Goal: Transaction & Acquisition: Purchase product/service

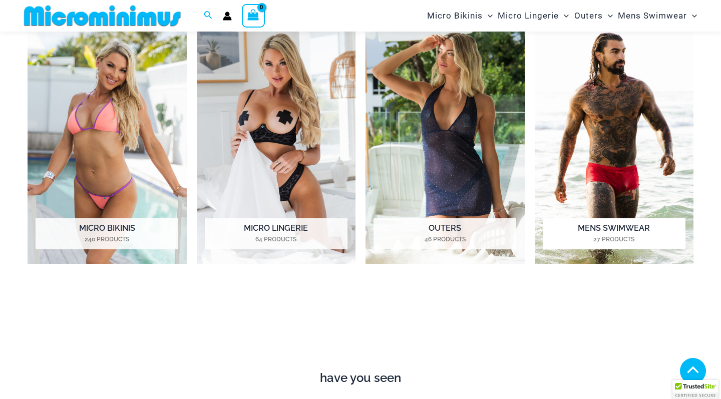
scroll to position [465, 0]
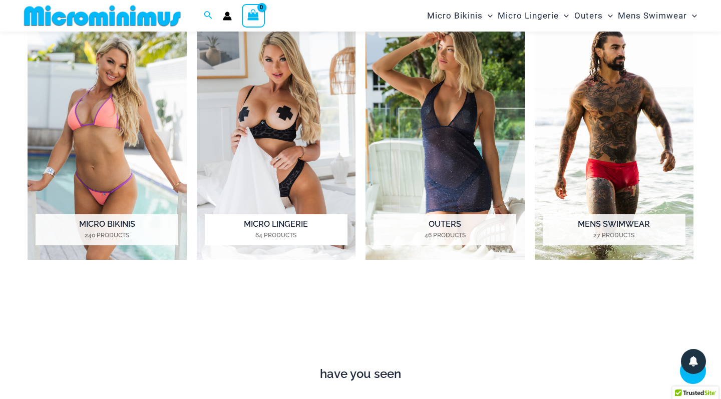
click at [289, 224] on h2 "Micro Lingerie 64 Products" at bounding box center [276, 229] width 143 height 31
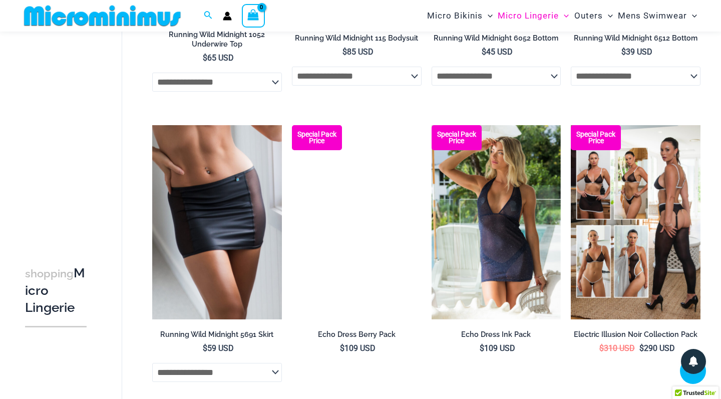
scroll to position [1242, 0]
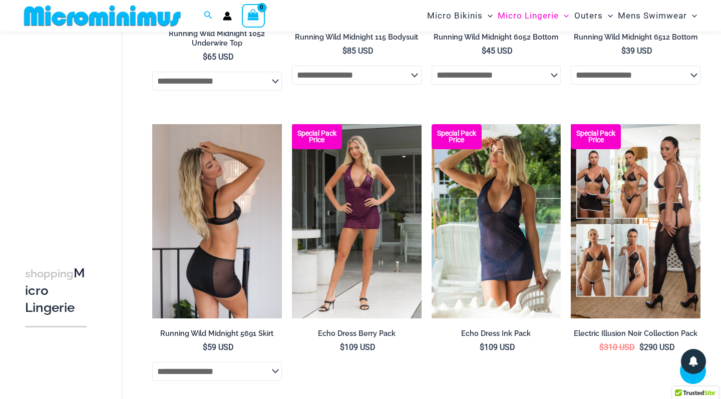
click at [213, 237] on img at bounding box center [217, 221] width 130 height 194
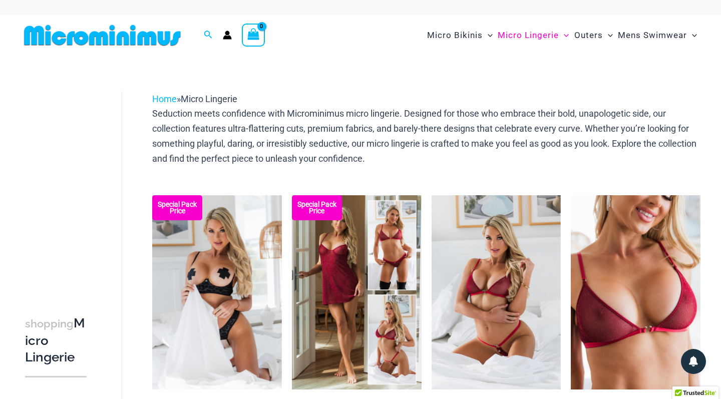
scroll to position [0, 0]
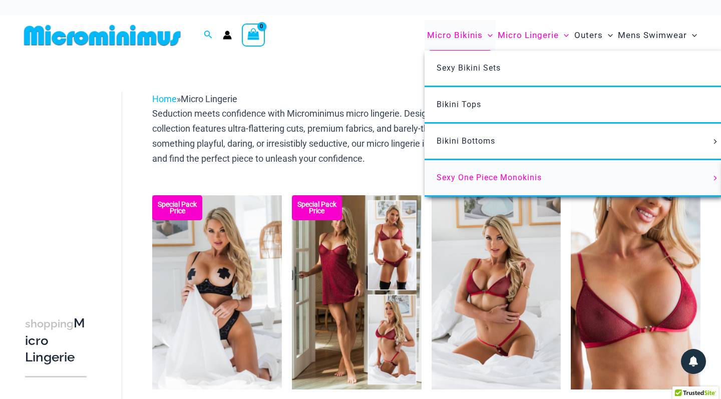
click at [478, 173] on span "Sexy One Piece Monokinis" at bounding box center [489, 178] width 105 height 10
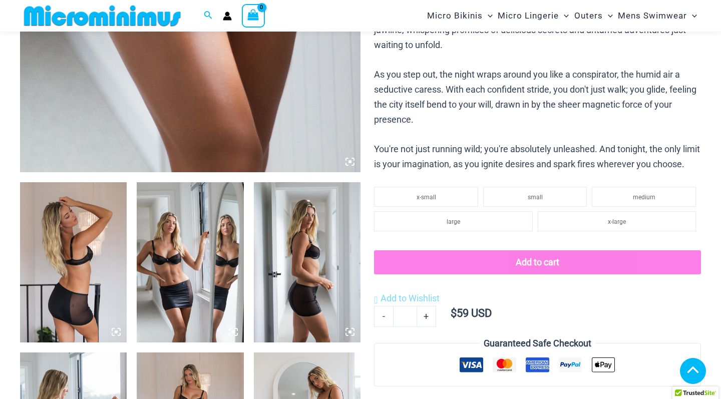
scroll to position [434, 0]
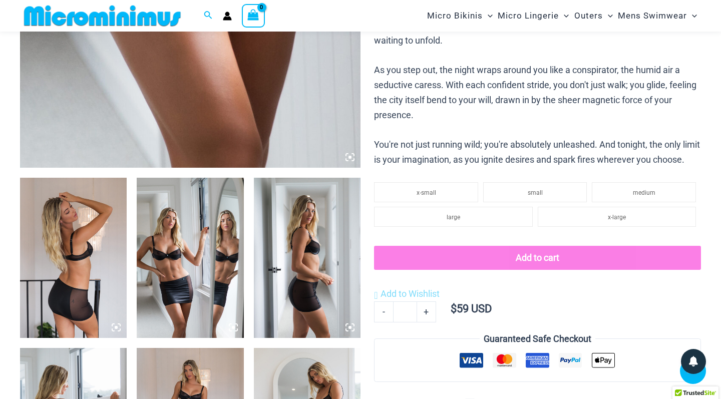
click at [189, 280] on img at bounding box center [190, 258] width 107 height 160
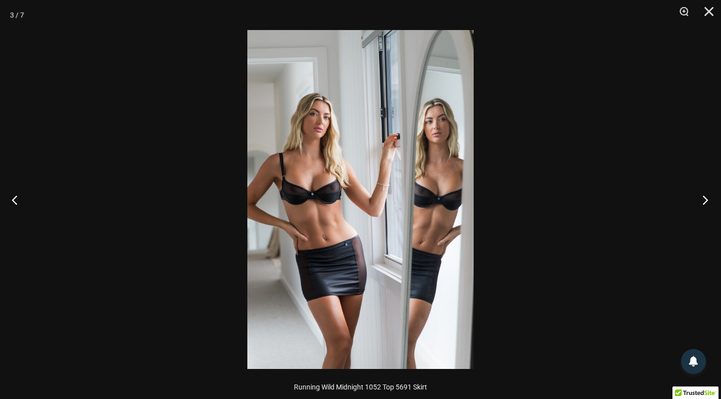
click at [708, 199] on button "Next" at bounding box center [703, 200] width 38 height 50
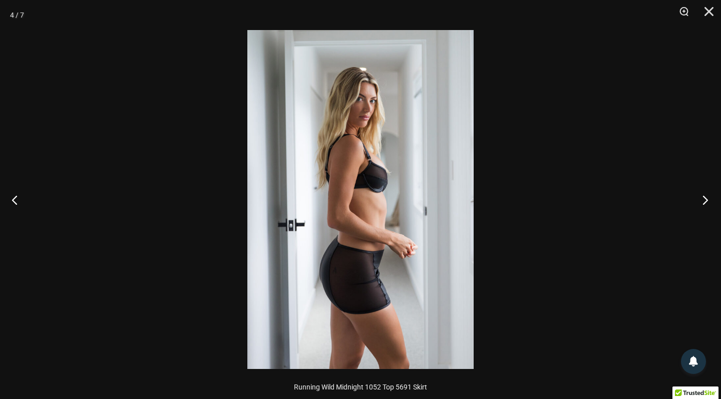
click at [708, 199] on button "Next" at bounding box center [703, 200] width 38 height 50
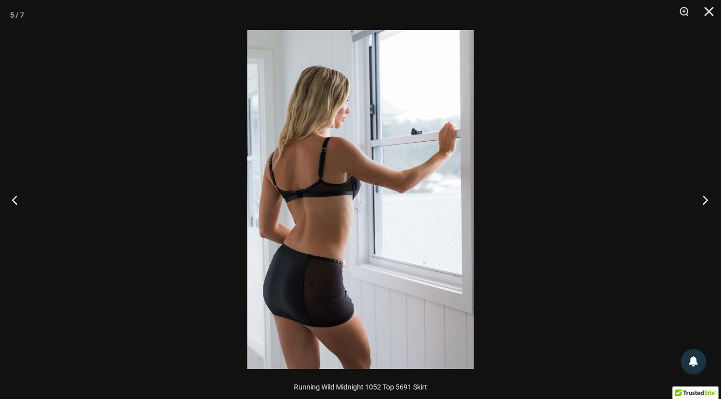
click at [708, 199] on button "Next" at bounding box center [703, 200] width 38 height 50
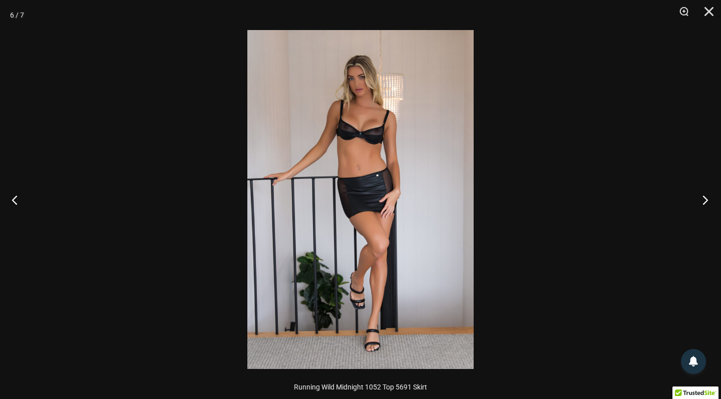
click at [708, 199] on button "Next" at bounding box center [703, 200] width 38 height 50
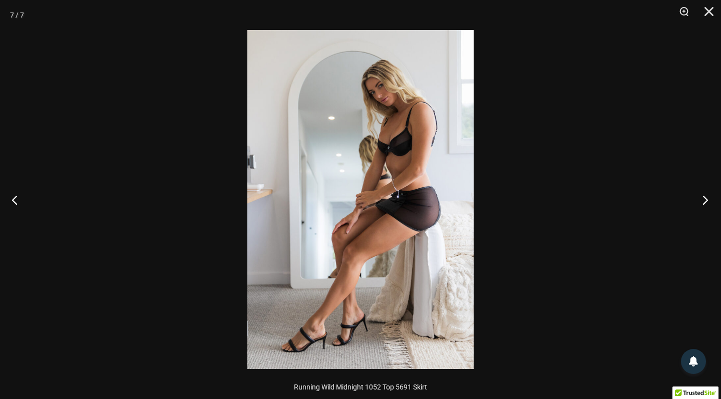
click at [708, 199] on button "Next" at bounding box center [703, 200] width 38 height 50
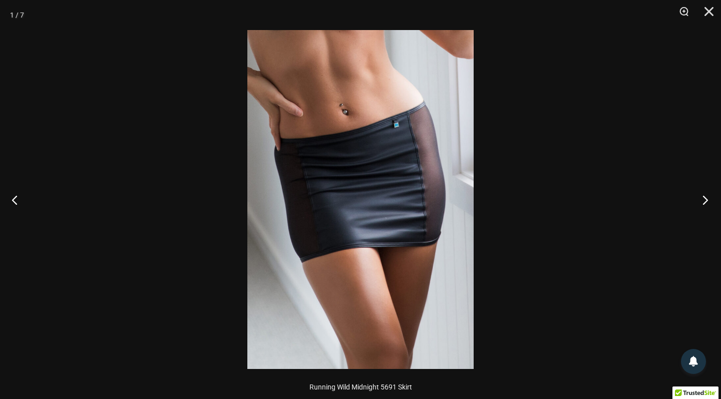
click at [708, 199] on button "Next" at bounding box center [703, 200] width 38 height 50
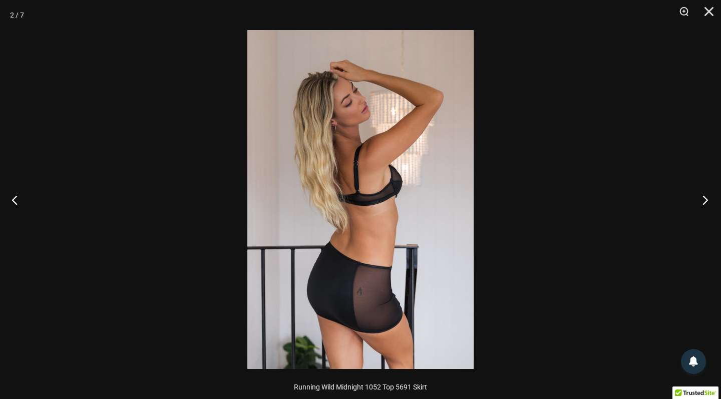
click at [708, 199] on button "Next" at bounding box center [703, 200] width 38 height 50
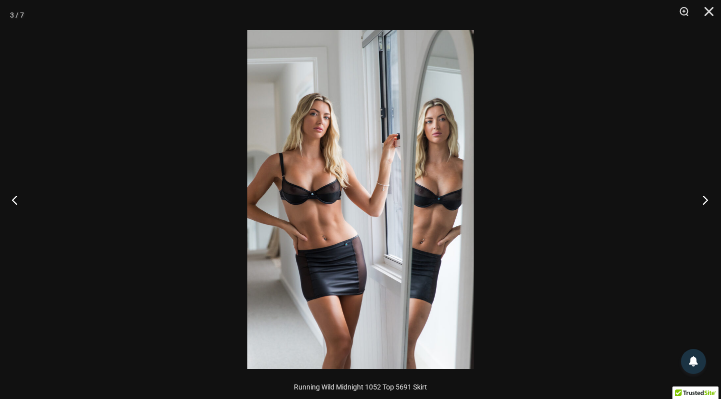
click at [708, 199] on button "Next" at bounding box center [703, 200] width 38 height 50
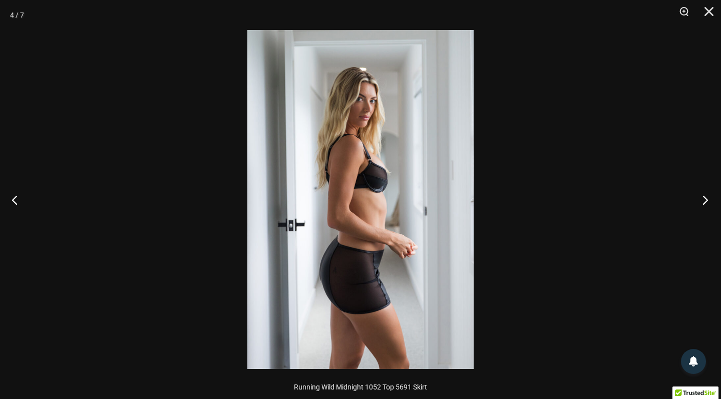
click at [708, 199] on button "Next" at bounding box center [703, 200] width 38 height 50
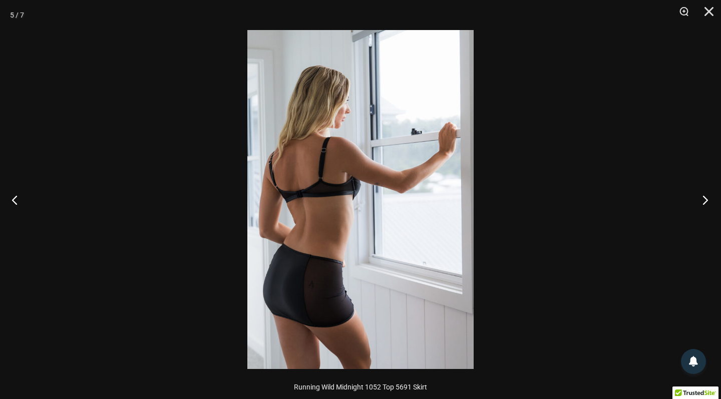
click at [708, 199] on button "Next" at bounding box center [703, 200] width 38 height 50
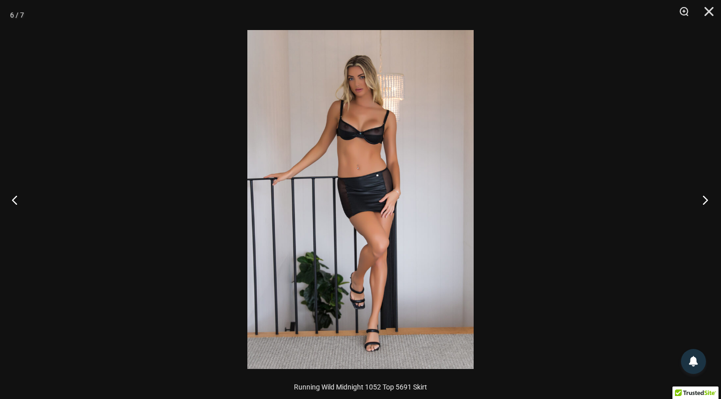
click at [708, 199] on button "Next" at bounding box center [703, 200] width 38 height 50
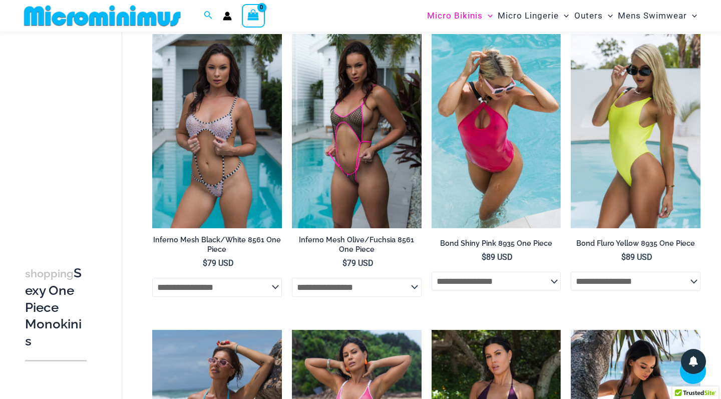
scroll to position [656, 0]
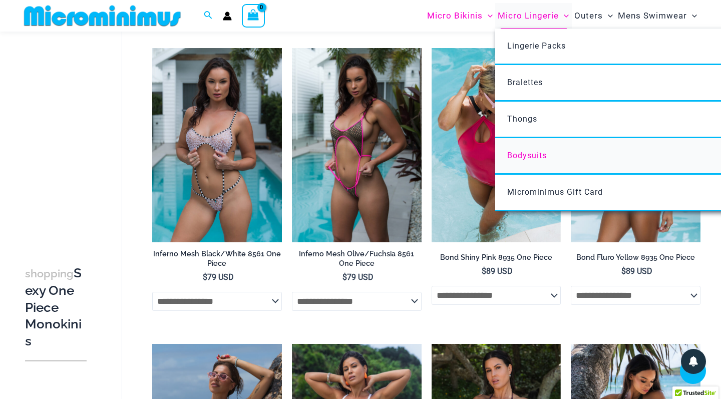
click at [534, 159] on span "Bodysuits" at bounding box center [527, 156] width 40 height 10
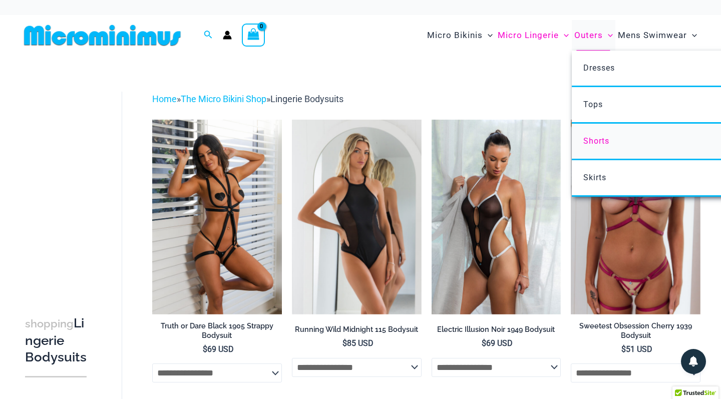
click at [602, 142] on span "Shorts" at bounding box center [597, 141] width 26 height 10
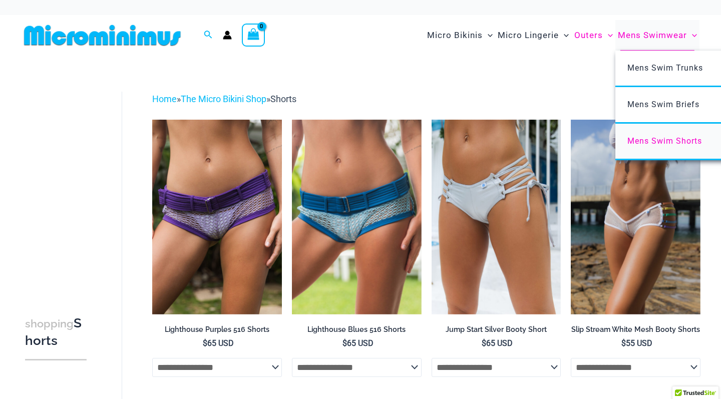
click at [659, 137] on span "Mens Swim Shorts" at bounding box center [665, 141] width 75 height 10
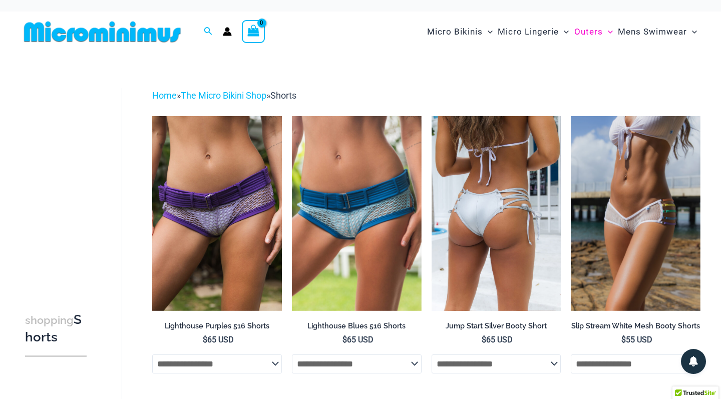
scroll to position [4, 0]
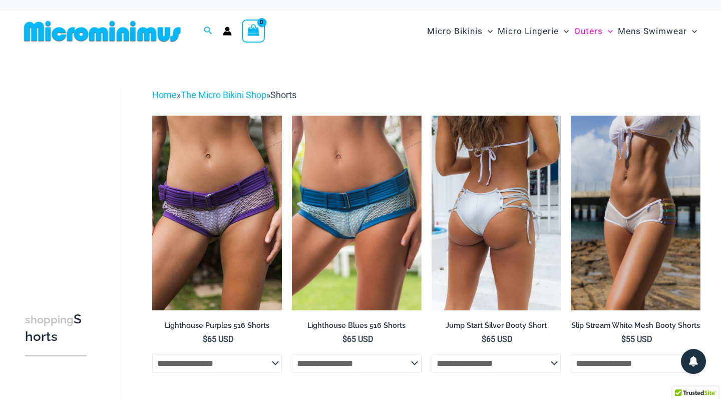
click at [509, 240] on img at bounding box center [497, 213] width 130 height 194
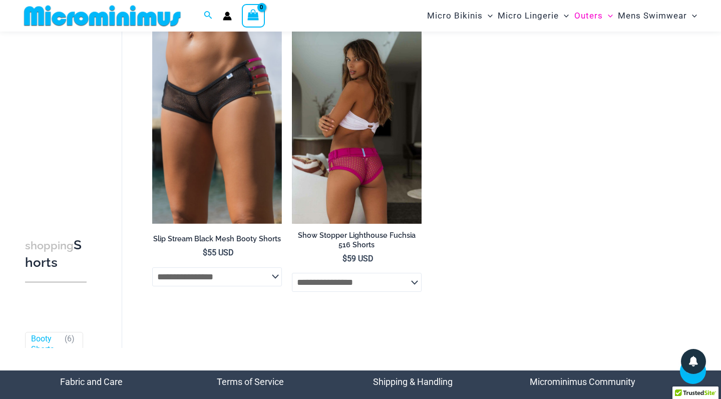
scroll to position [363, 0]
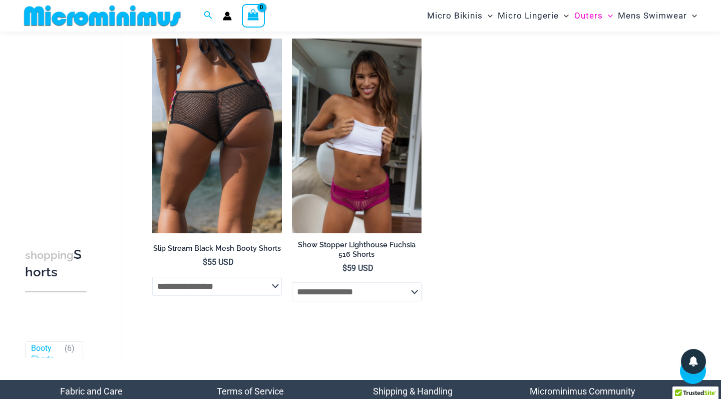
click at [223, 147] on img at bounding box center [217, 136] width 130 height 194
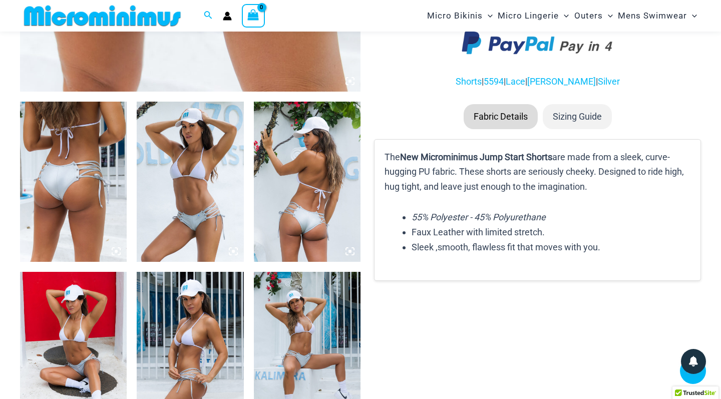
scroll to position [520, 0]
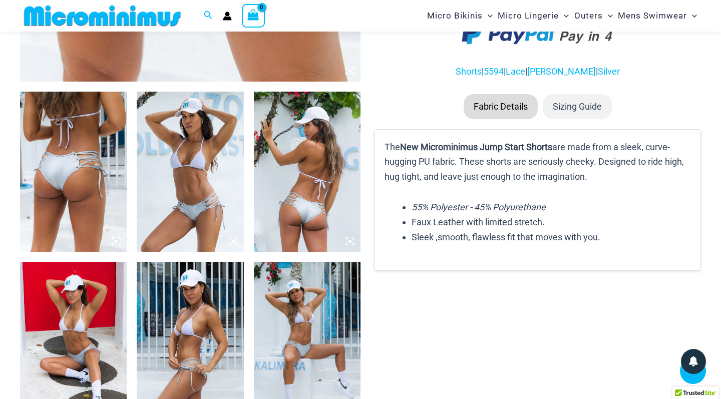
click at [316, 185] on img at bounding box center [307, 172] width 107 height 160
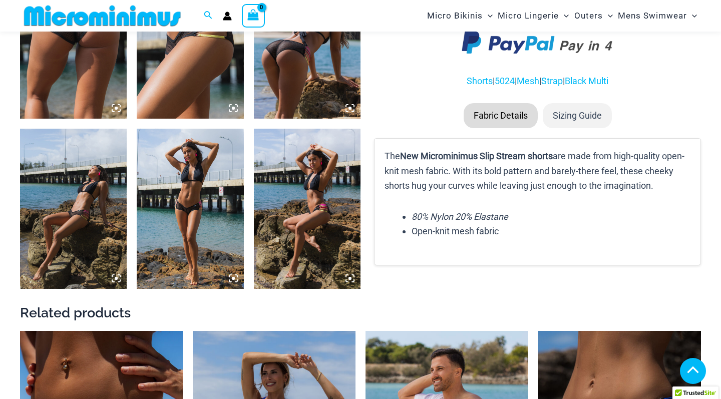
scroll to position [907, 0]
